Goal: Task Accomplishment & Management: Manage account settings

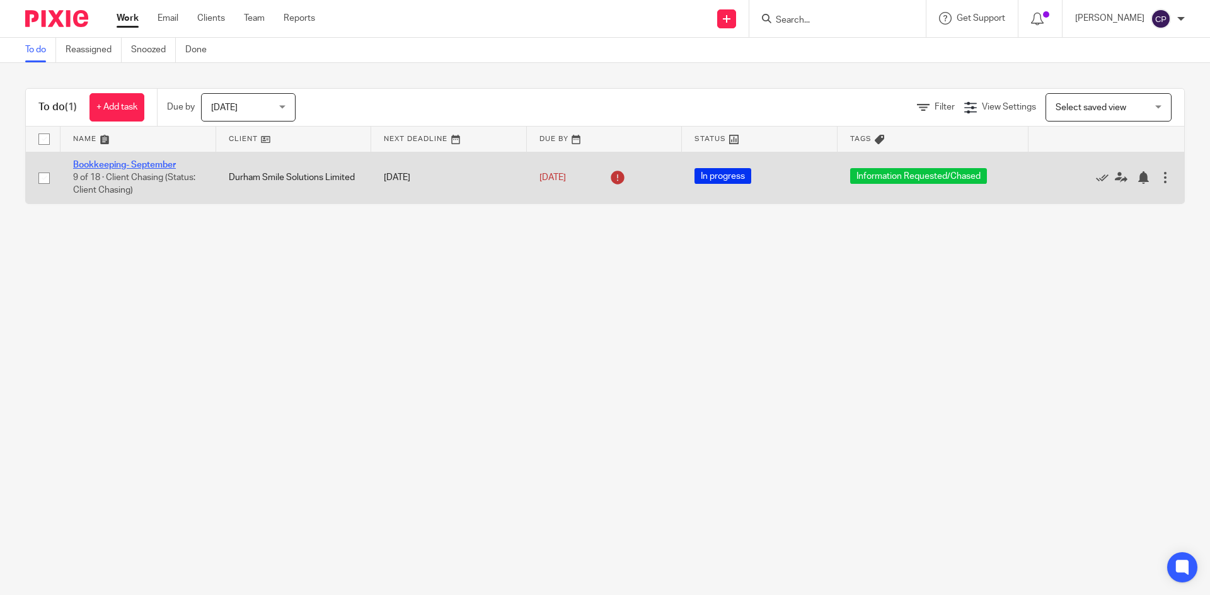
click at [169, 164] on link "Bookkeeping- September" at bounding box center [124, 165] width 103 height 9
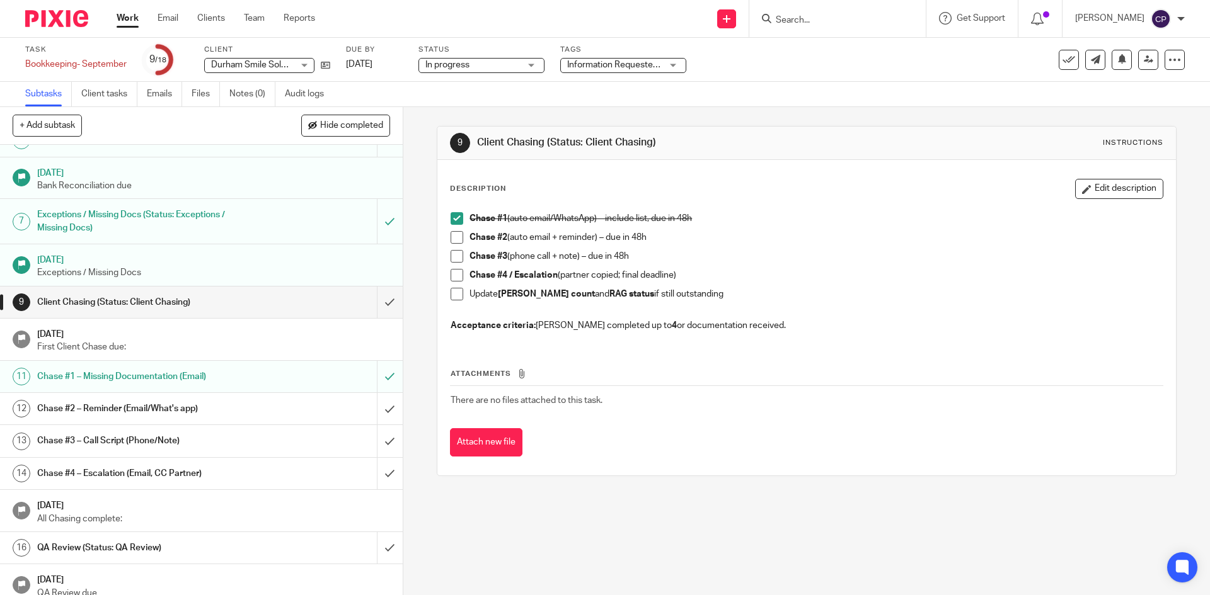
scroll to position [212, 0]
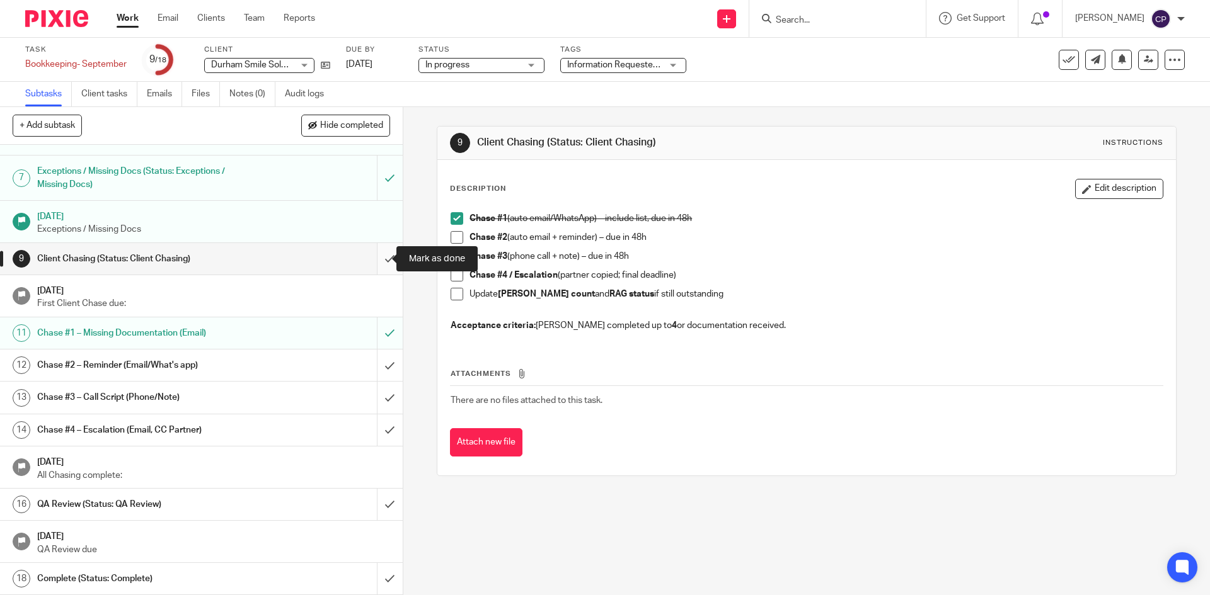
click at [374, 260] on input "submit" at bounding box center [201, 258] width 403 height 31
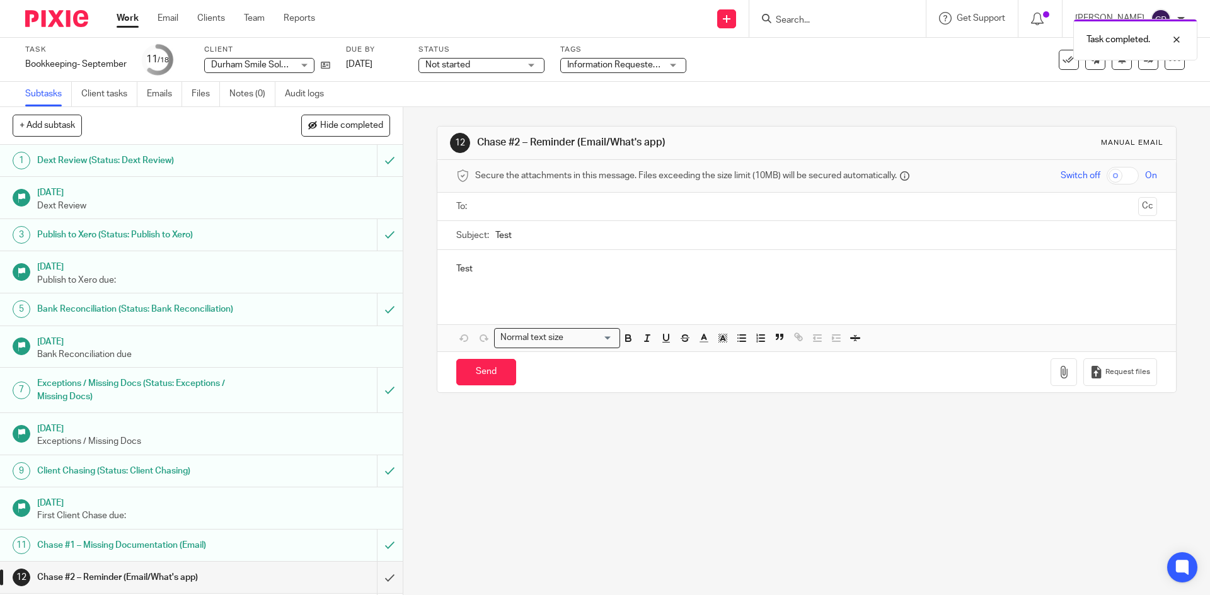
scroll to position [212, 0]
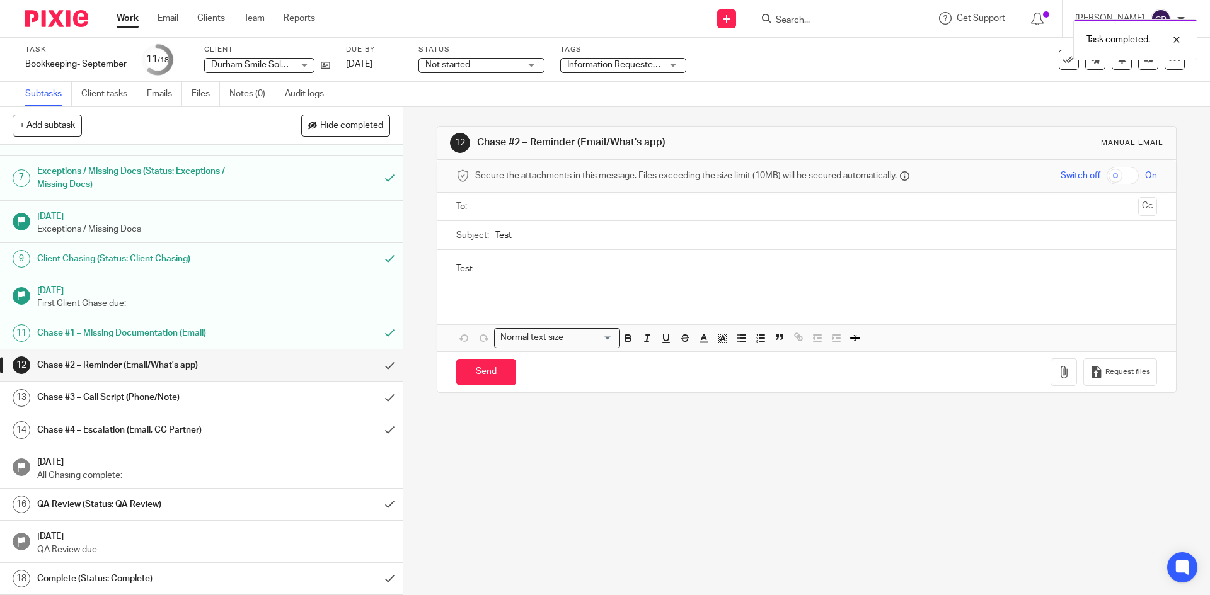
click at [221, 466] on h1 "[DATE]" at bounding box center [213, 461] width 353 height 16
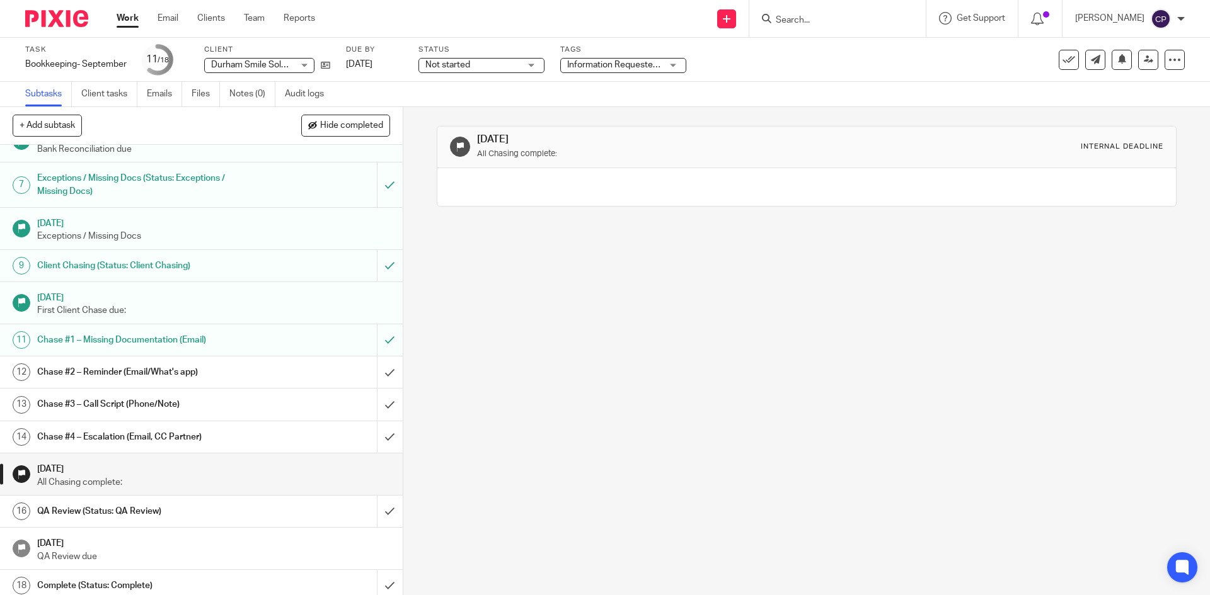
scroll to position [212, 0]
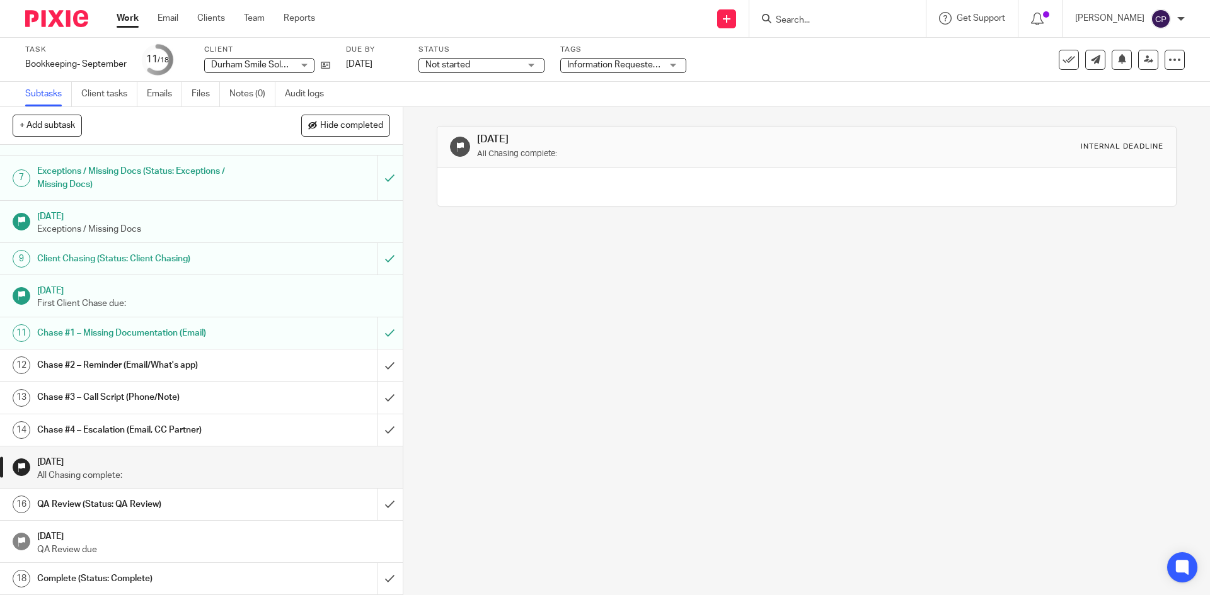
click at [160, 505] on h1 "QA Review (Status: QA Review)" at bounding box center [146, 504] width 218 height 19
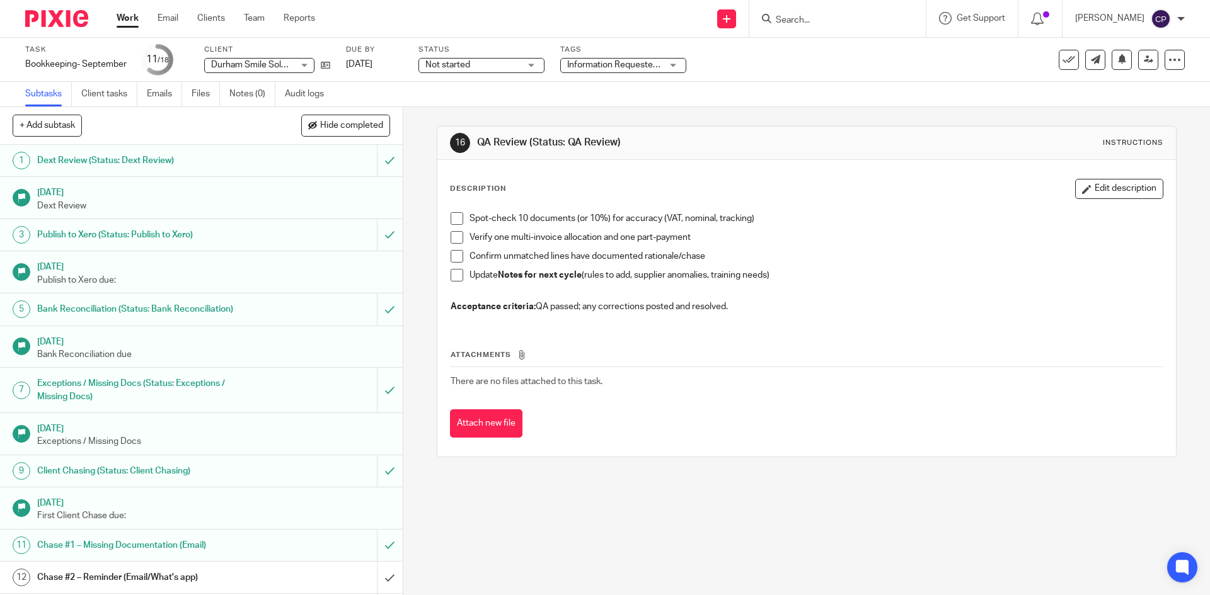
scroll to position [212, 0]
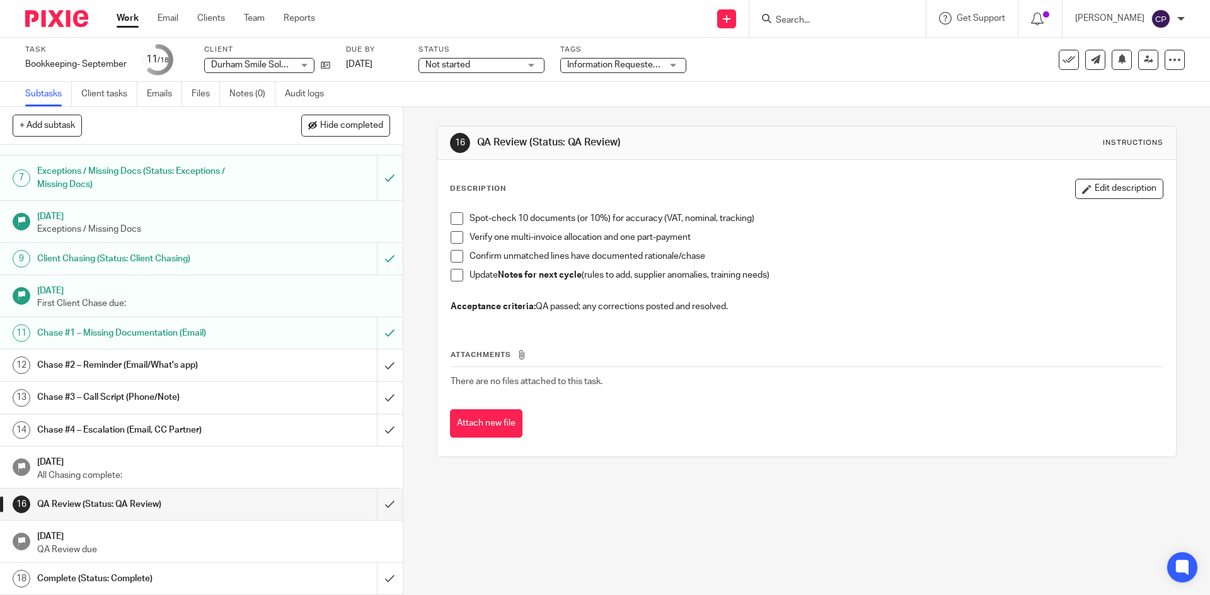
click at [436, 65] on span "Not started" at bounding box center [447, 64] width 45 height 9
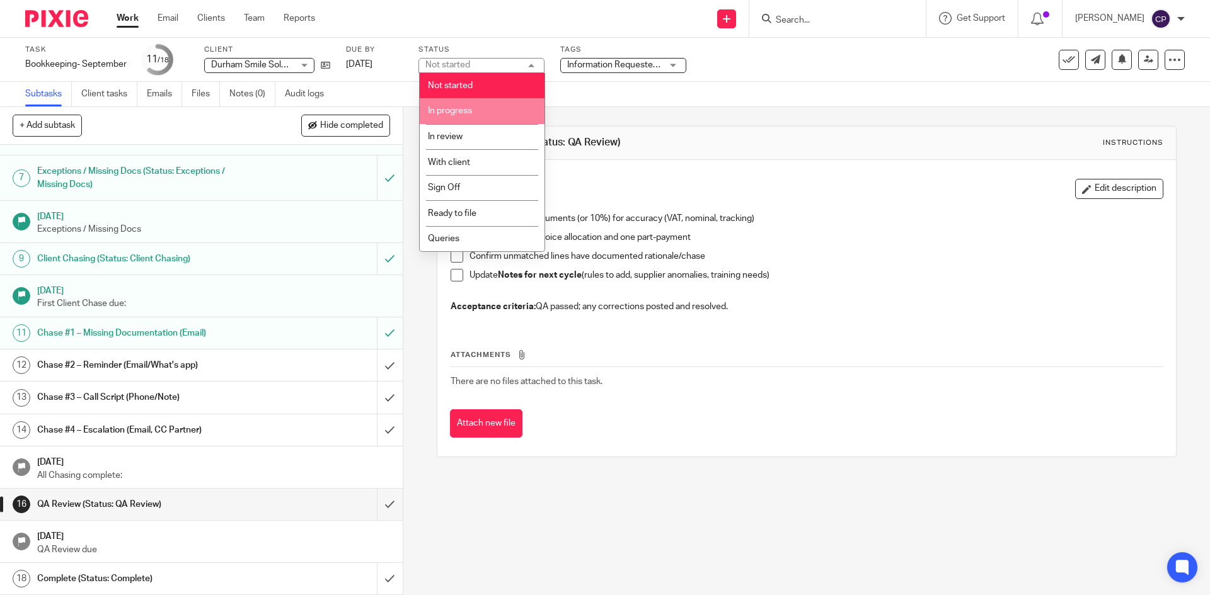
click at [464, 114] on span "In progress" at bounding box center [450, 110] width 44 height 9
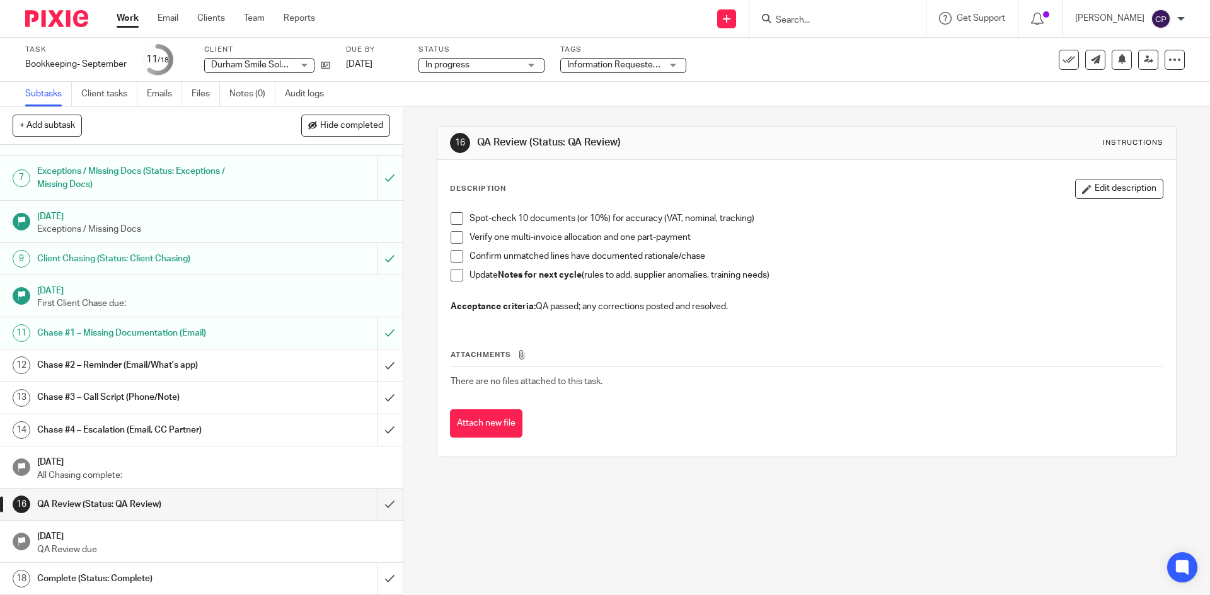
click at [587, 65] on span "Information Requested/Chased" at bounding box center [629, 64] width 124 height 9
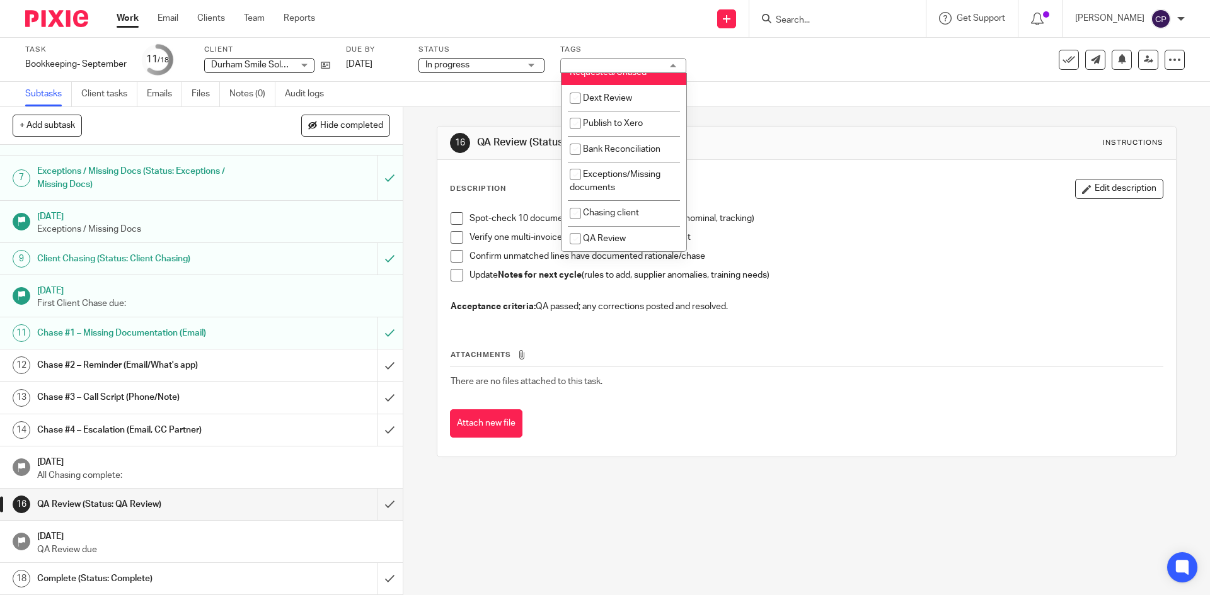
scroll to position [551, 0]
click at [601, 79] on li "Information Requested/Chased" at bounding box center [623, 66] width 125 height 38
checkbox input "false"
click at [639, 238] on li "QA Review" at bounding box center [623, 239] width 125 height 26
checkbox input "true"
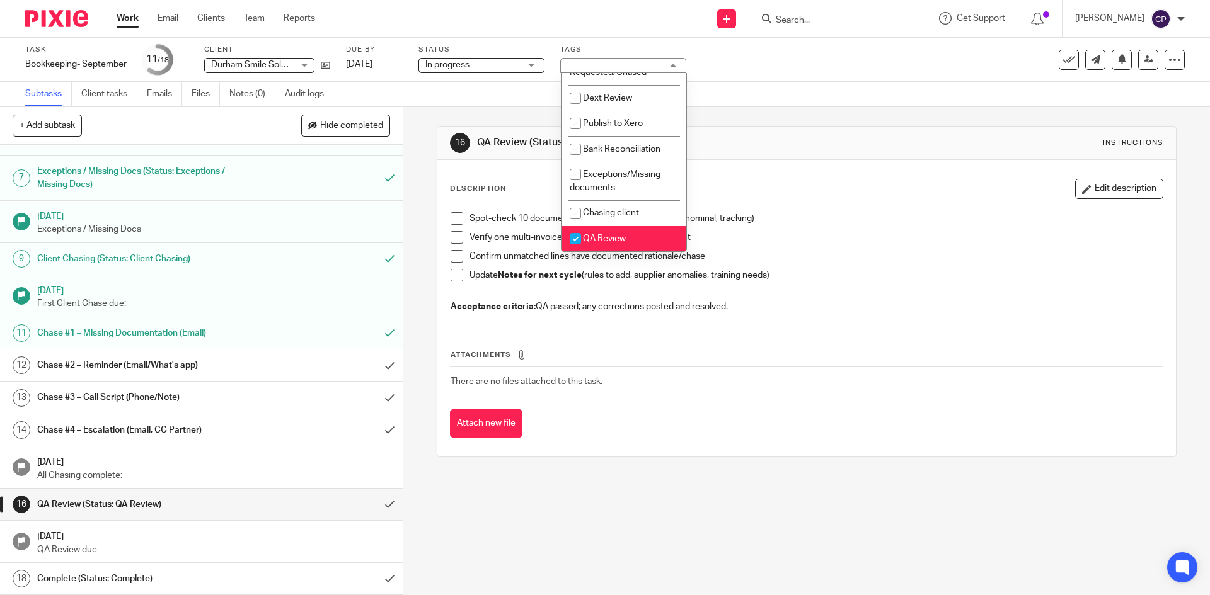
click at [823, 266] on div "Confirm unmatched lines have documented rationale/chase" at bounding box center [815, 259] width 692 height 19
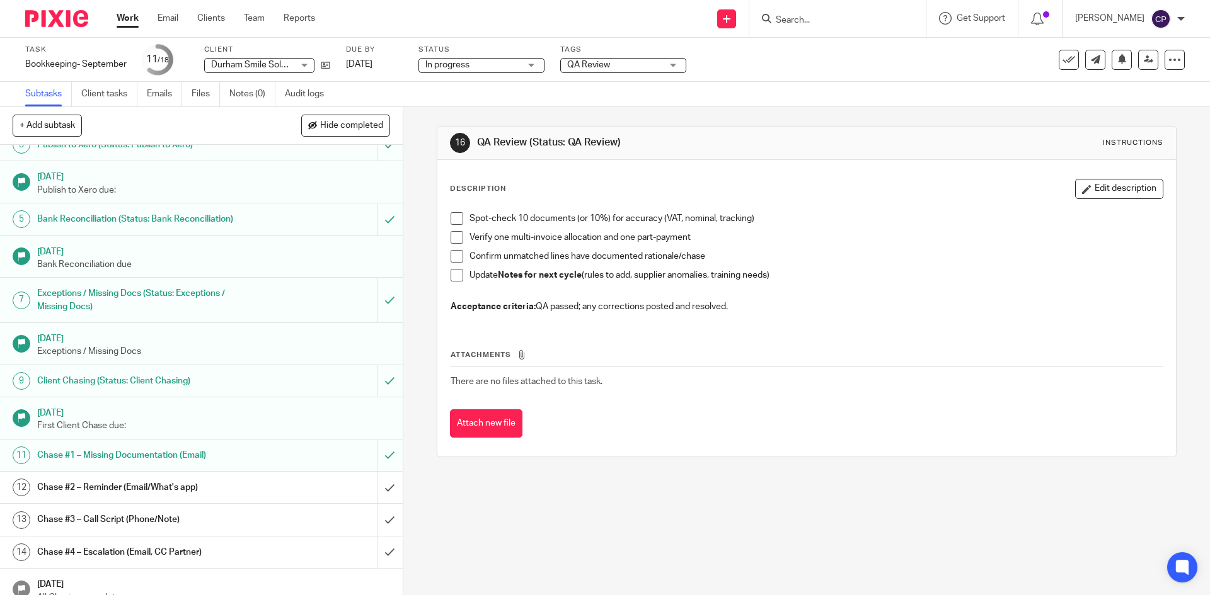
scroll to position [212, 0]
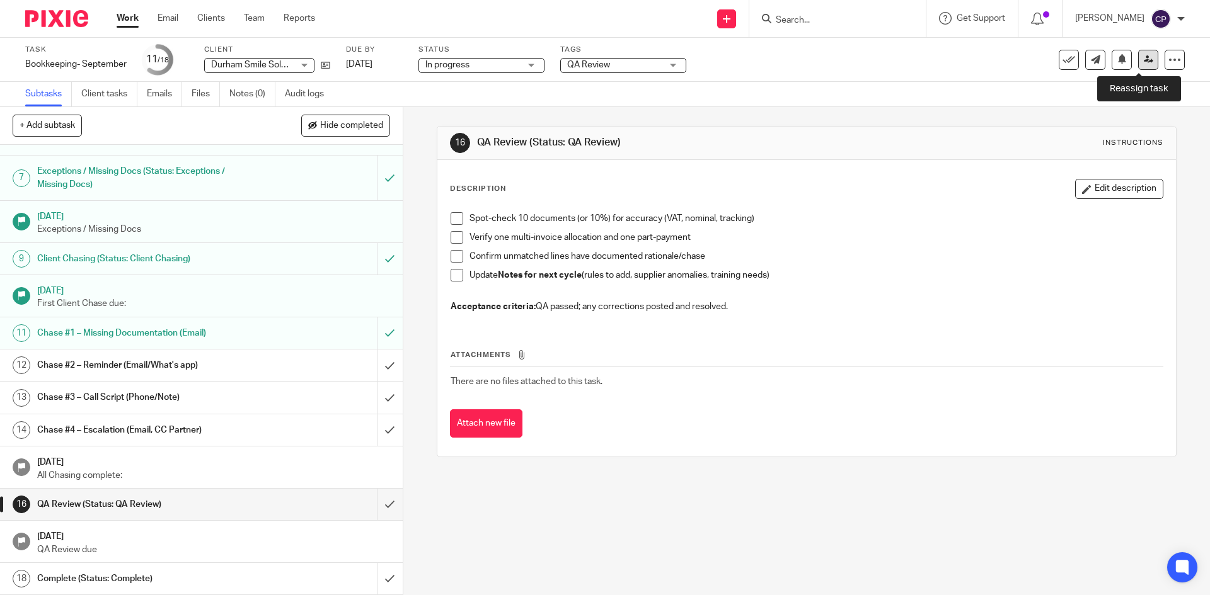
click at [1143, 59] on icon at bounding box center [1147, 59] width 9 height 9
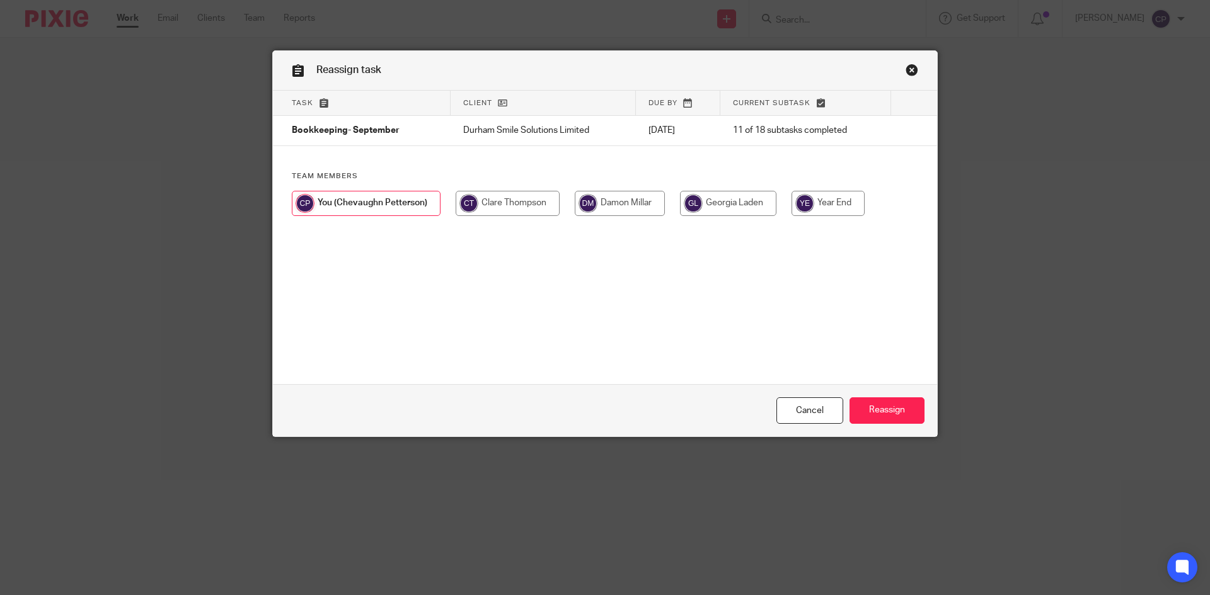
click at [732, 200] on input "radio" at bounding box center [728, 203] width 96 height 25
radio input "true"
click at [881, 408] on input "Reassign" at bounding box center [886, 411] width 75 height 27
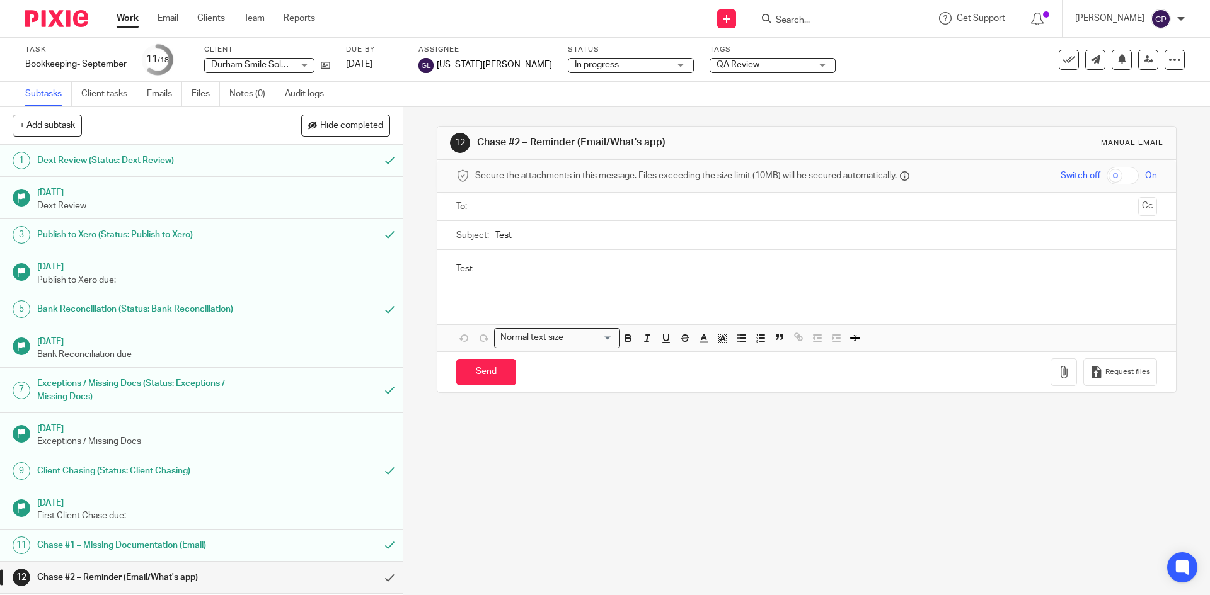
click at [122, 21] on link "Work" at bounding box center [128, 18] width 22 height 13
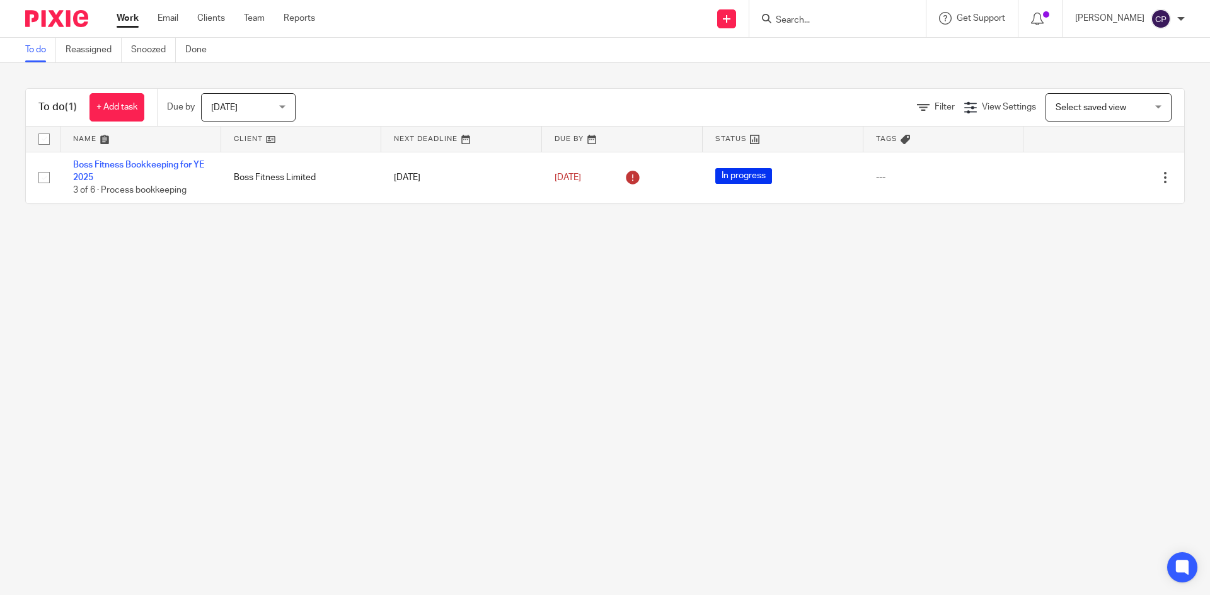
click at [251, 113] on span "[DATE]" at bounding box center [244, 107] width 67 height 26
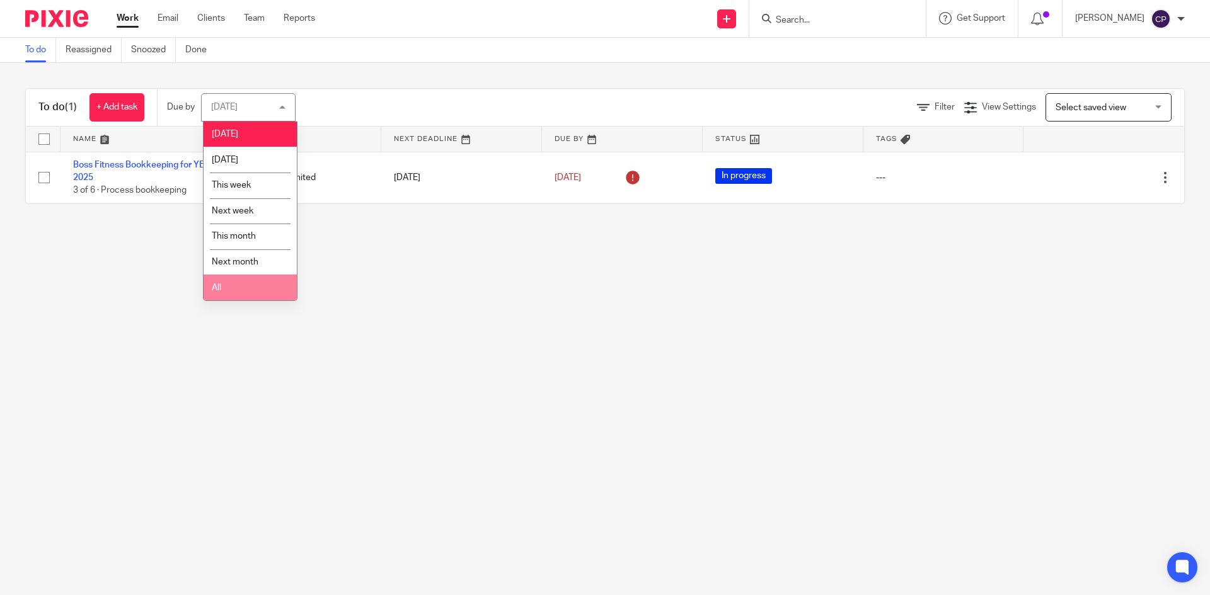
click at [247, 280] on li "All" at bounding box center [249, 288] width 93 height 26
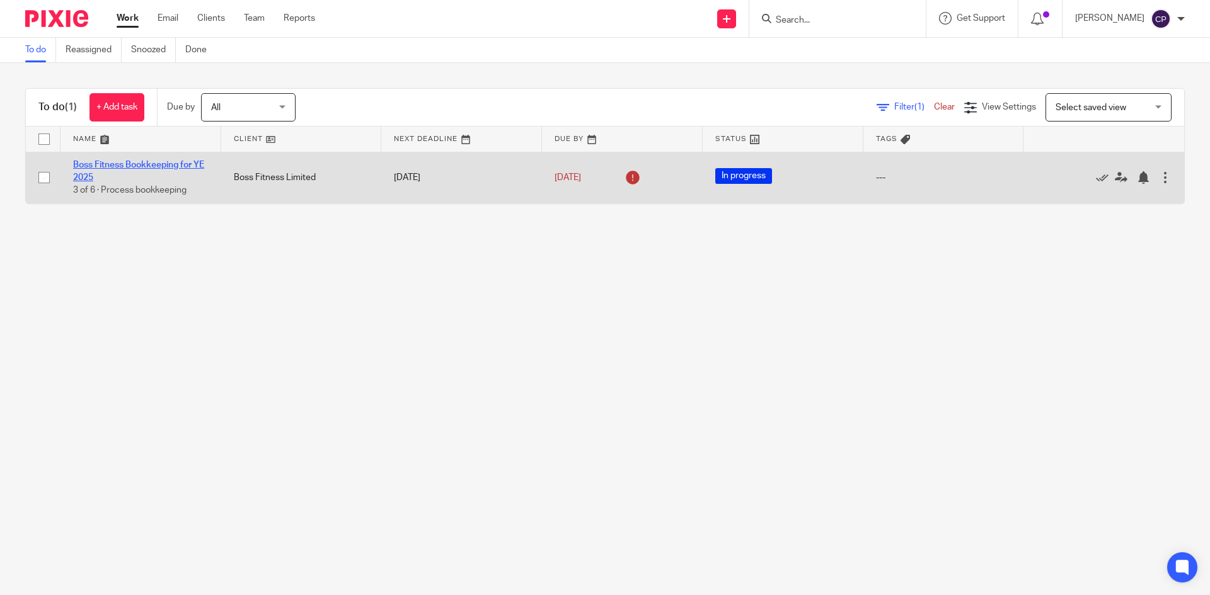
click at [153, 166] on link "Boss Fitness Bookkeeping for YE 2025" at bounding box center [138, 171] width 131 height 21
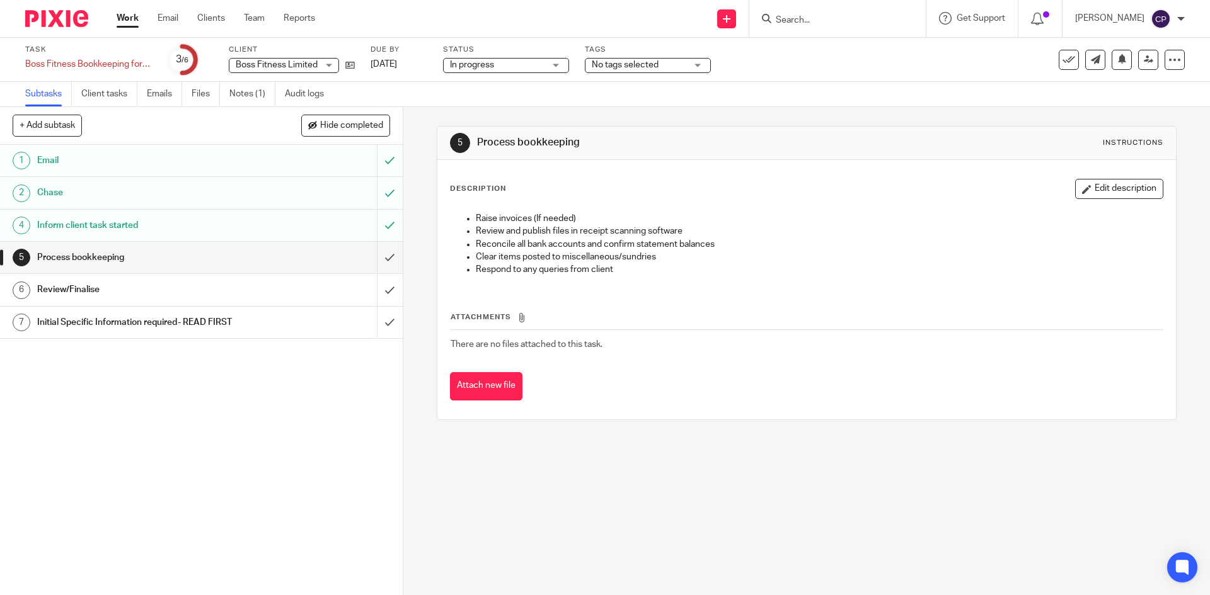
click at [235, 331] on h1 "Initial Specific Information required- READ FIRST" at bounding box center [146, 322] width 218 height 19
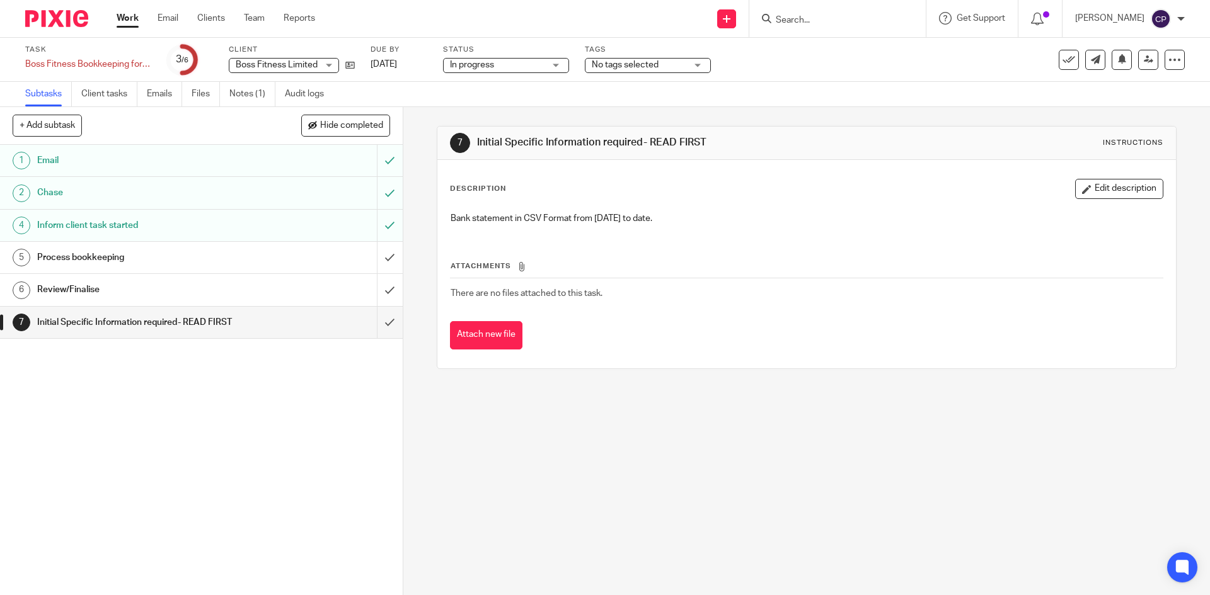
click at [215, 266] on h1 "Process bookkeeping" at bounding box center [146, 257] width 218 height 19
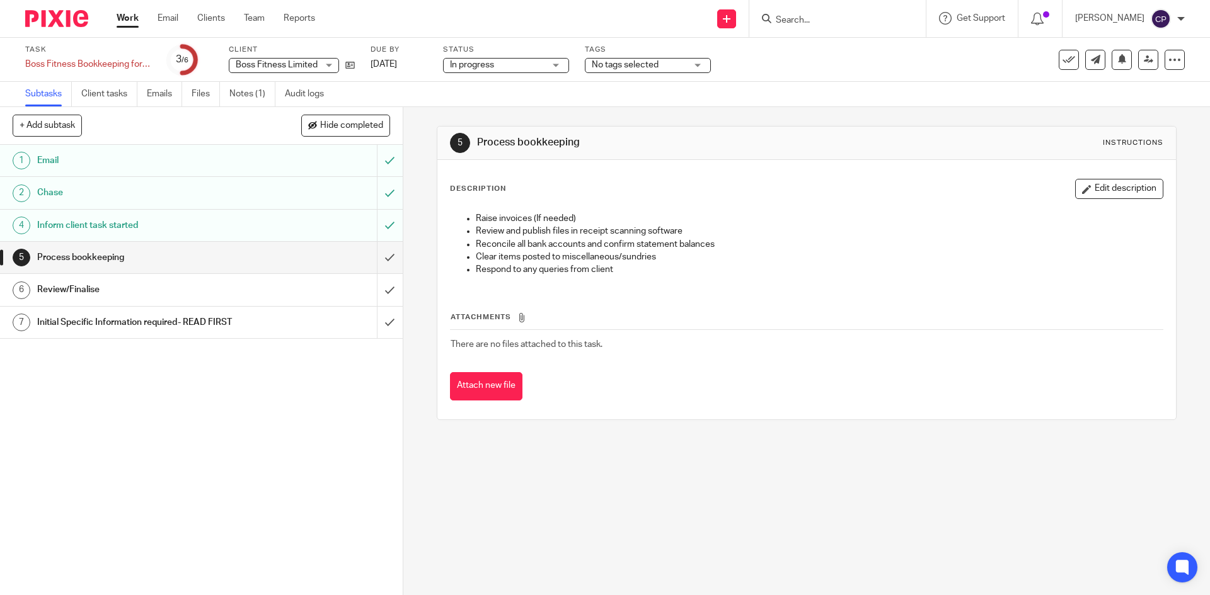
click at [633, 495] on div "5 Process bookkeeping Instructions Description Edit description Raise invoices …" at bounding box center [806, 351] width 806 height 488
click at [588, 478] on div "5 Process bookkeeping Instructions Description Edit description Raise invoices …" at bounding box center [806, 351] width 806 height 488
